Goal: Navigation & Orientation: Go to known website

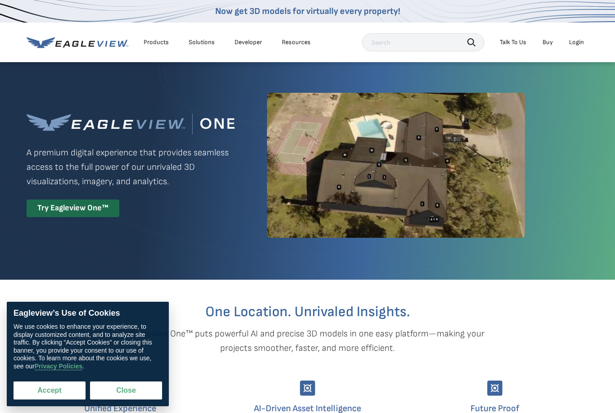
click at [46, 393] on button "Accept" at bounding box center [50, 391] width 72 height 18
checkbox input "true"
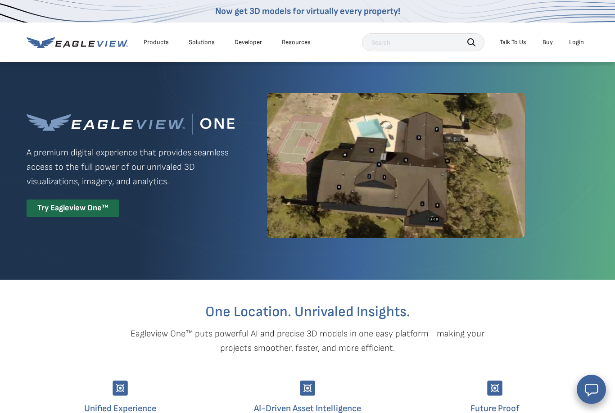
click at [575, 45] on div "Login" at bounding box center [576, 42] width 15 height 8
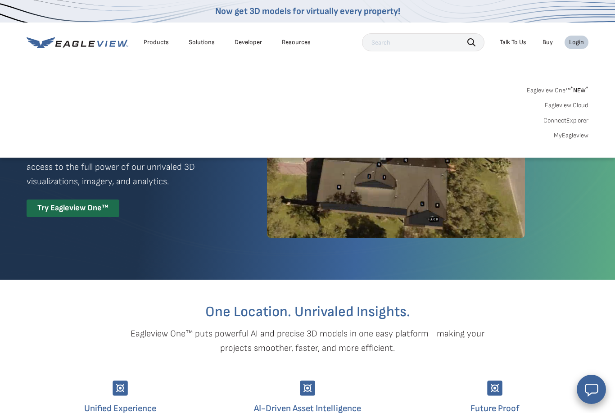
click at [579, 135] on link "MyEagleview" at bounding box center [571, 136] width 35 height 8
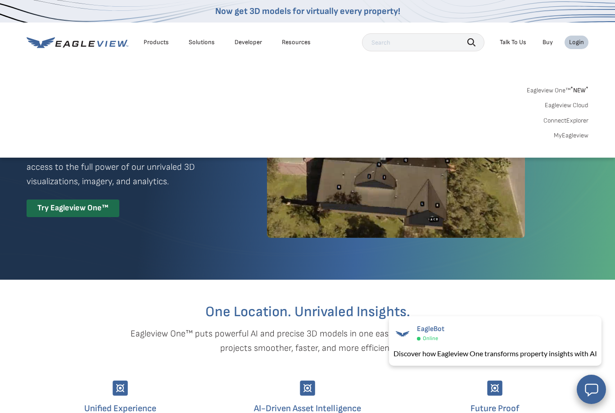
click at [570, 91] on link "Eagleview One™ * NEW *" at bounding box center [558, 89] width 62 height 10
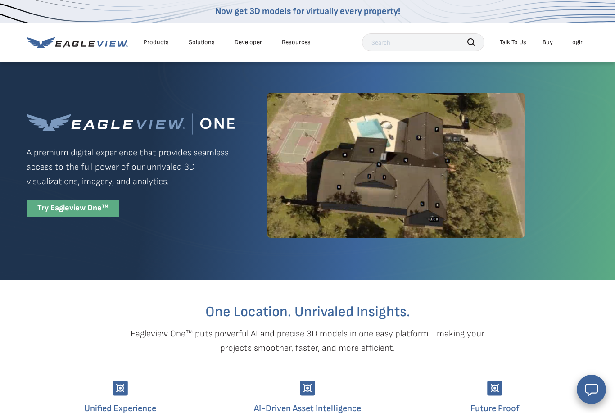
click at [103, 217] on div "Try Eagleview One™" at bounding box center [73, 209] width 93 height 18
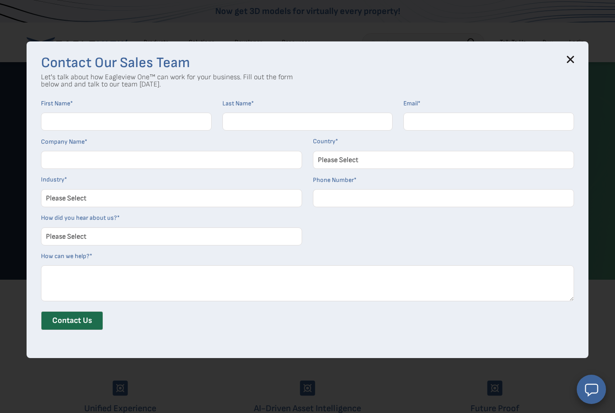
click at [568, 68] on h3 "Contact Our Sales Team" at bounding box center [307, 63] width 533 height 14
click at [574, 64] on div "Contact Our Sales Team Let's talk about how Eagleview One™ can work for your bu…" at bounding box center [308, 199] width 562 height 317
click at [569, 59] on icon at bounding box center [570, 59] width 7 height 7
click at [569, 59] on div "Products Solutions Developer Resources Search Talk To Us Buy Login" at bounding box center [308, 43] width 562 height 40
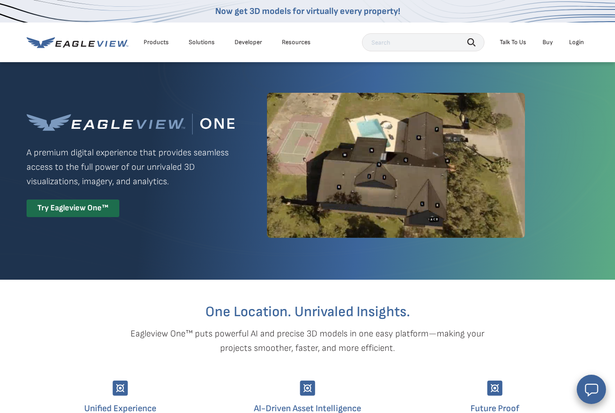
click at [574, 45] on div "Login" at bounding box center [576, 42] width 15 height 8
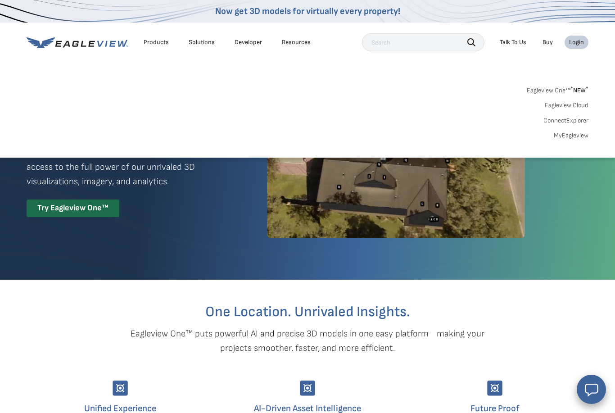
click at [576, 136] on link "MyEagleview" at bounding box center [571, 136] width 35 height 8
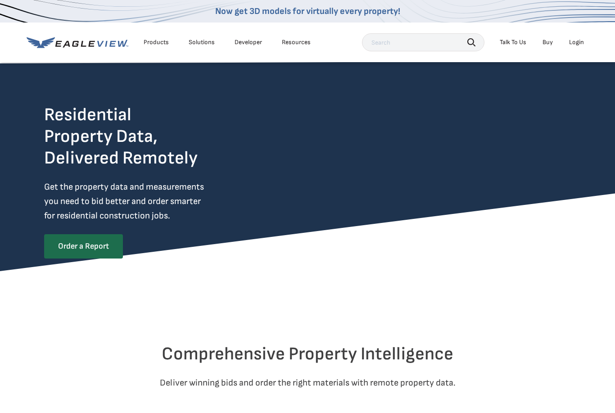
click at [577, 42] on div "Login" at bounding box center [576, 42] width 15 height 8
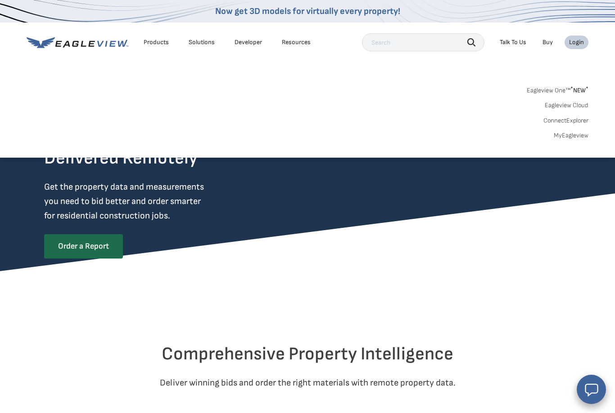
click at [568, 137] on link "MyEagleview" at bounding box center [571, 136] width 35 height 8
